Goal: Find specific page/section: Find specific page/section

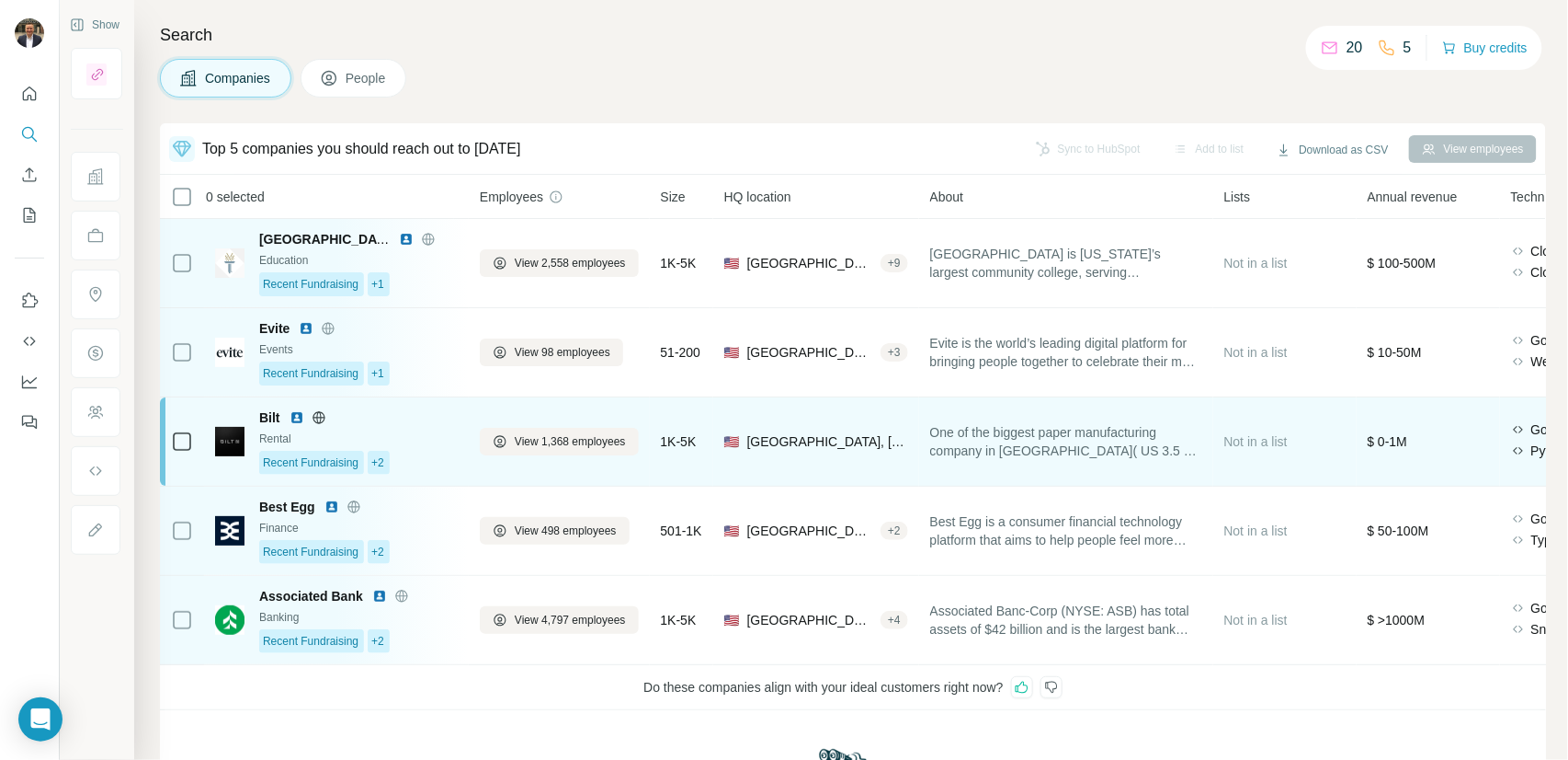
click at [442, 469] on div "Recent Fundraising +2" at bounding box center [359, 463] width 199 height 24
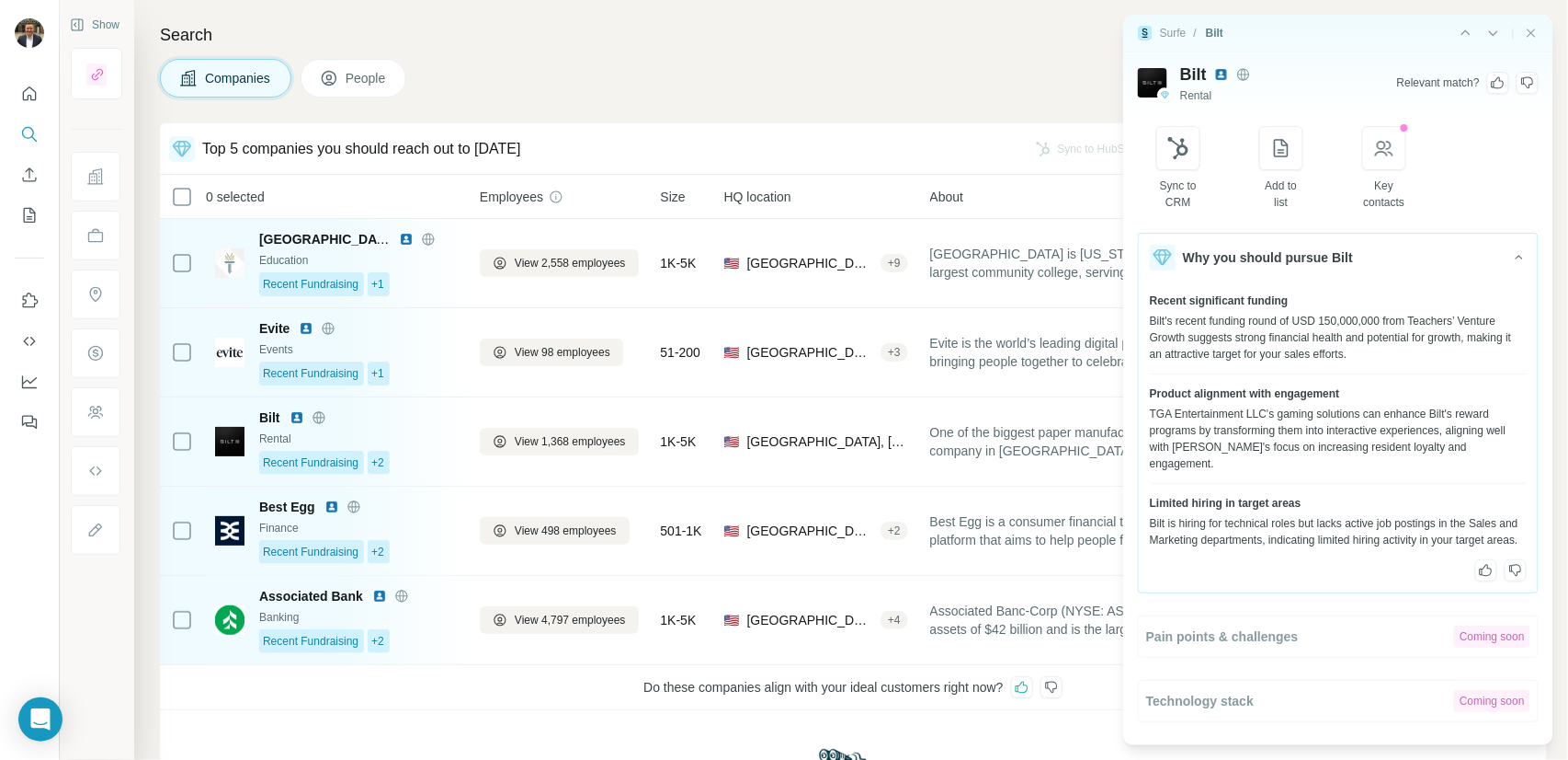
click at [1502, 87] on icon at bounding box center [1498, 83] width 15 height 15
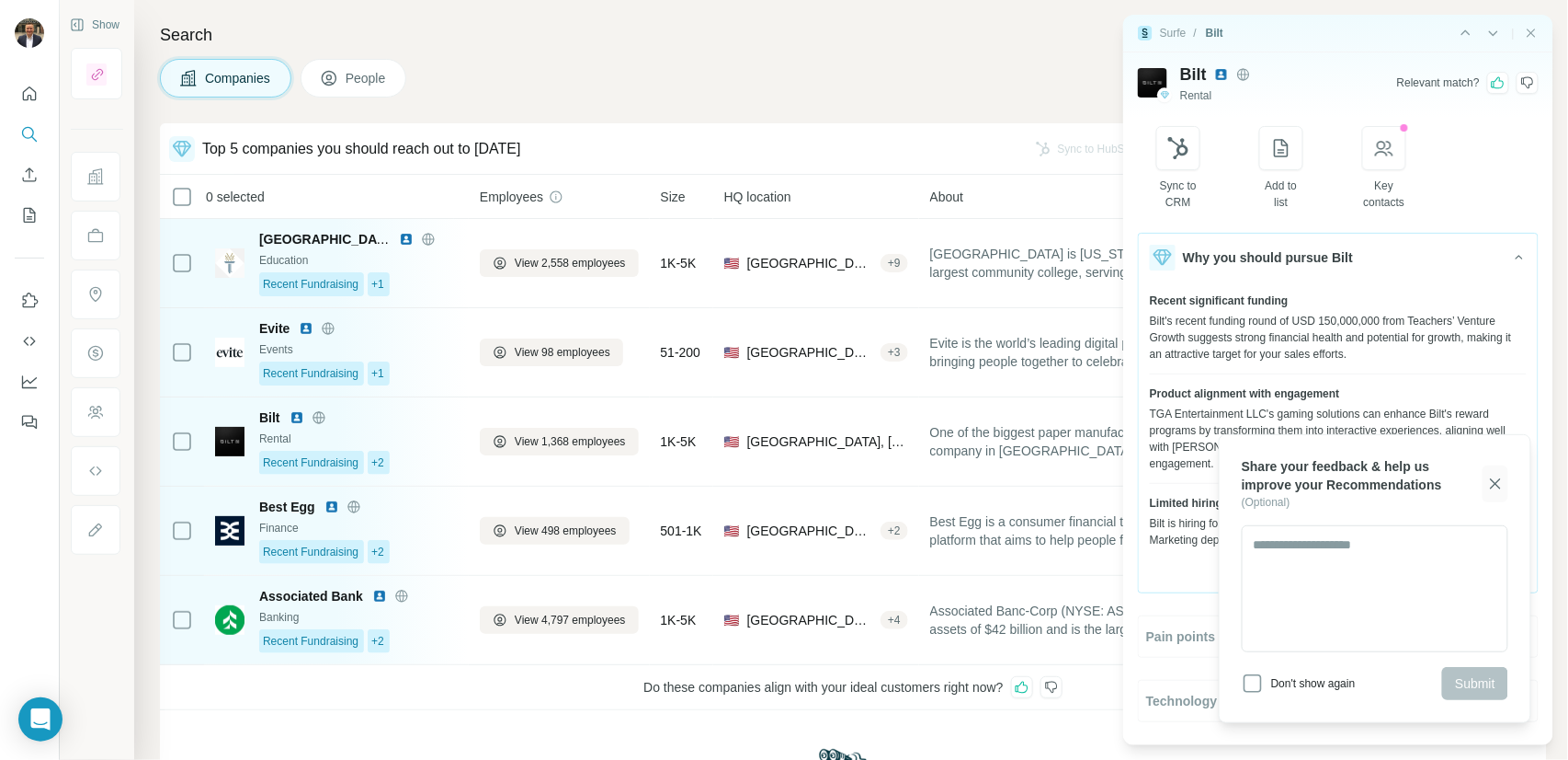
click at [1499, 483] on icon "button" at bounding box center [1496, 484] width 19 height 19
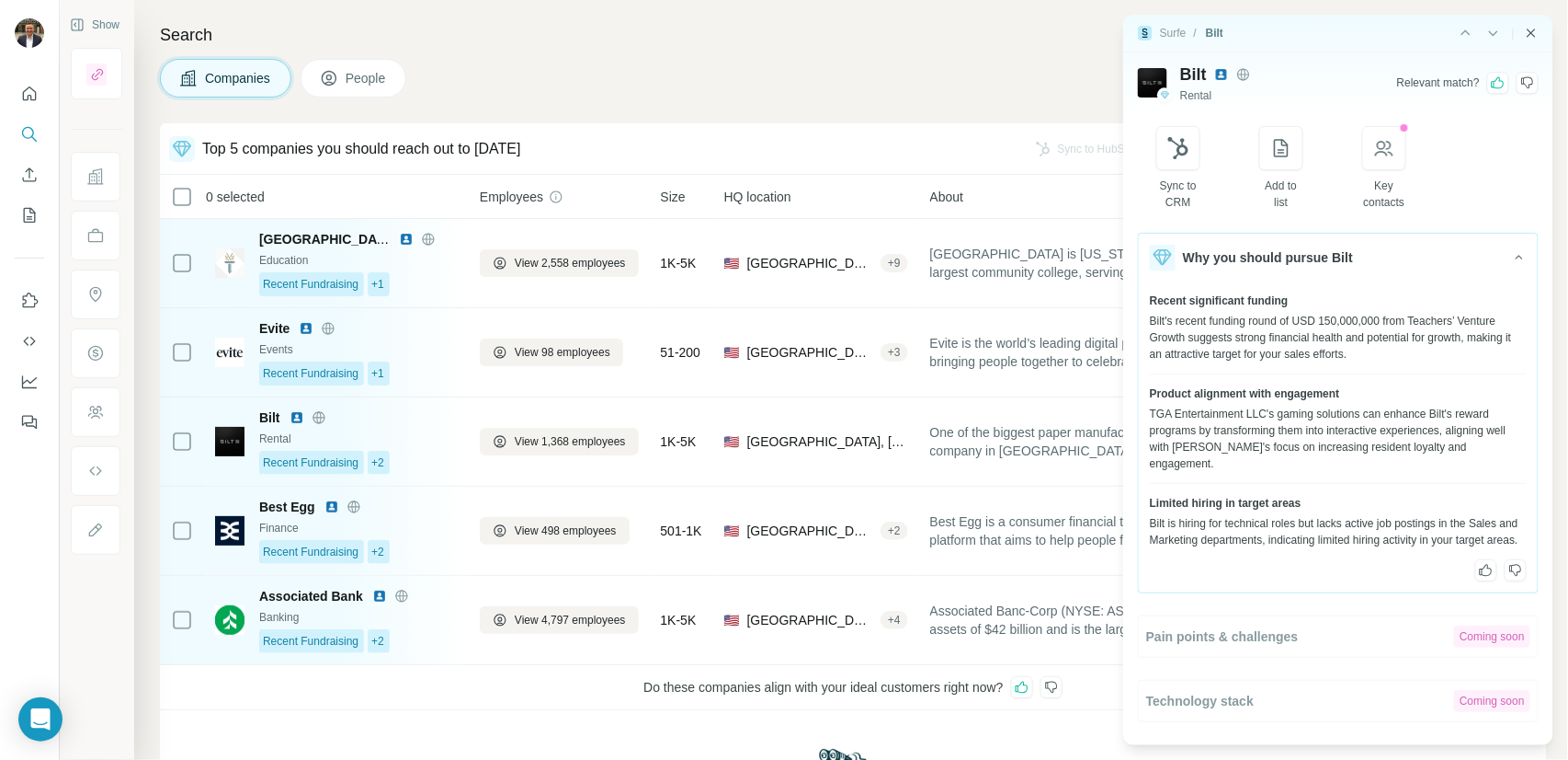
click at [1535, 37] on icon "Close side panel" at bounding box center [1532, 33] width 15 height 15
